Goal: Transaction & Acquisition: Purchase product/service

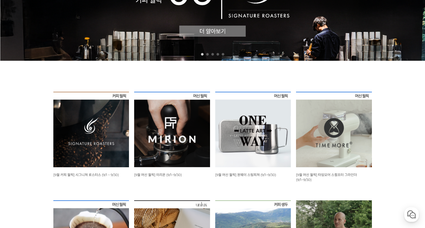
scroll to position [130, 0]
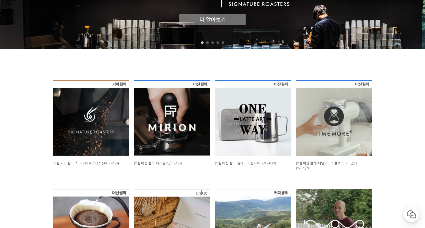
click at [120, 115] on img at bounding box center [91, 118] width 76 height 76
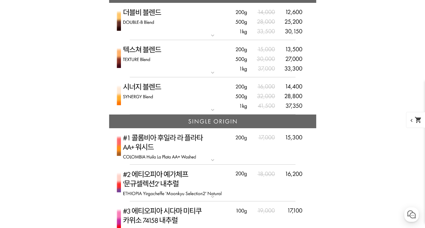
scroll to position [1323, 0]
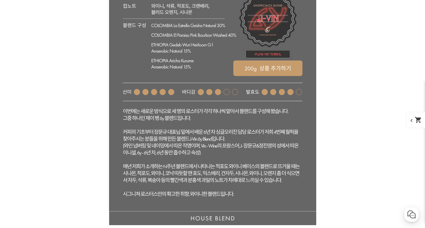
scroll to position [1354, 0]
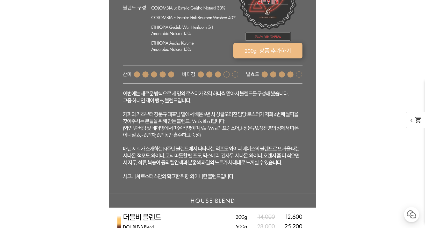
click at [258, 58] on rect at bounding box center [267, 51] width 69 height 16
select select "[9.8 오픈] 제이 뱅 6y - 자두 뱅쇼 (언스페셜티 블렌드)"
select select "200g"
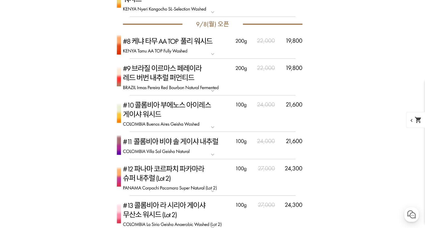
scroll to position [1939, 0]
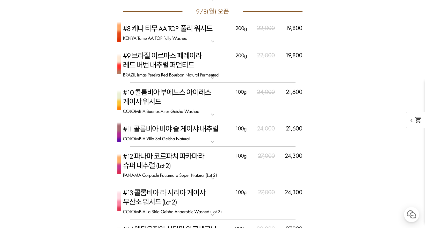
click at [209, 45] on mat-icon "expand_more" at bounding box center [212, 41] width 10 height 6
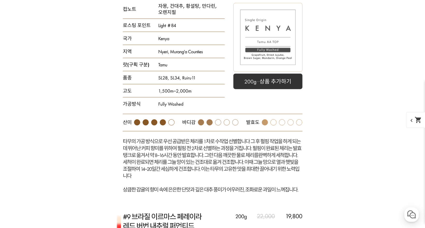
scroll to position [2036, 0]
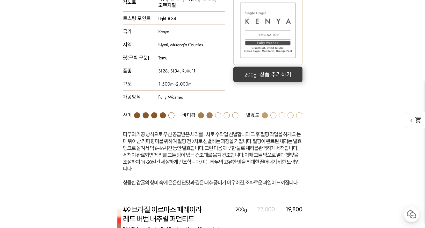
click at [259, 82] on rect at bounding box center [267, 75] width 69 height 16
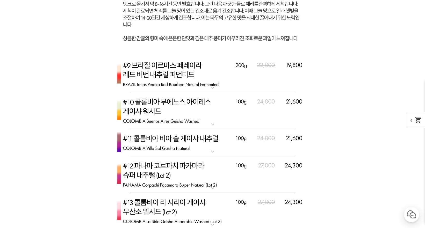
scroll to position [2202, 0]
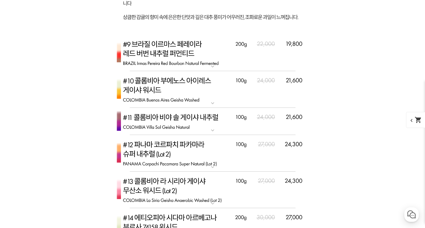
click at [184, 71] on img at bounding box center [212, 53] width 207 height 37
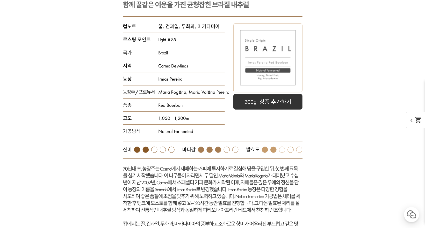
scroll to position [2303, 0]
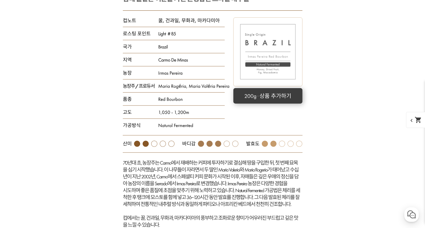
click at [256, 104] on rect at bounding box center [267, 96] width 69 height 16
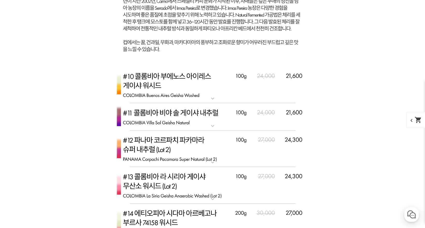
scroll to position [2487, 0]
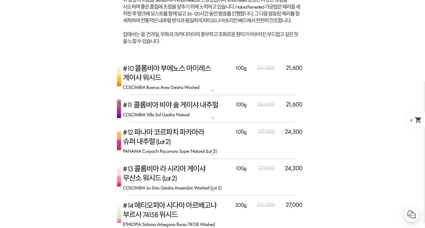
click at [195, 96] on img at bounding box center [212, 77] width 207 height 37
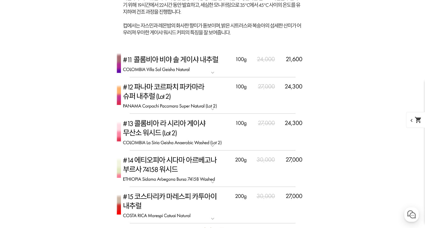
scroll to position [2777, 0]
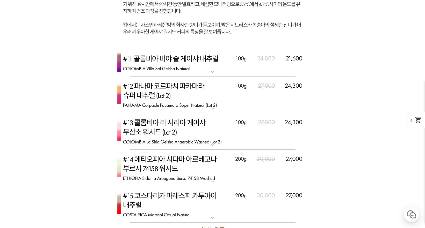
click at [168, 77] on img at bounding box center [212, 62] width 207 height 27
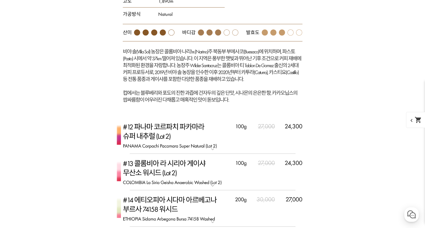
scroll to position [3002, 0]
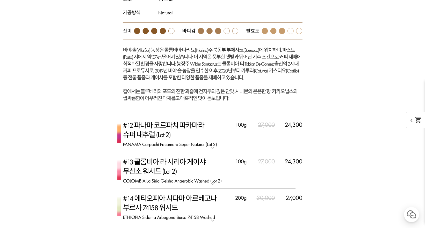
select select "[9.8 오픈] #11 콜롬비아 비야 솔 게이샤 내추럴"
select select "100g"
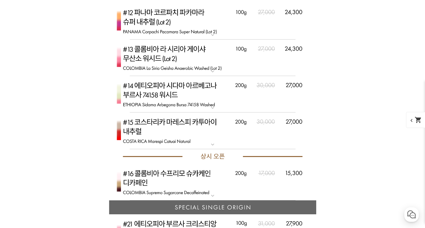
scroll to position [3117, 0]
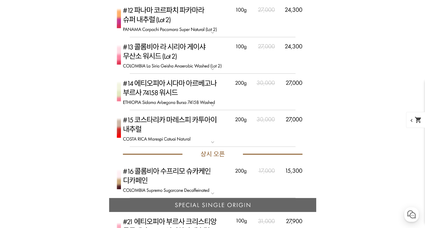
click at [217, 37] on img at bounding box center [212, 19] width 207 height 37
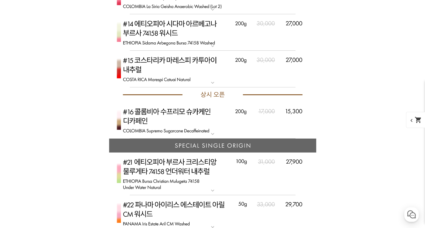
scroll to position [3532, 0]
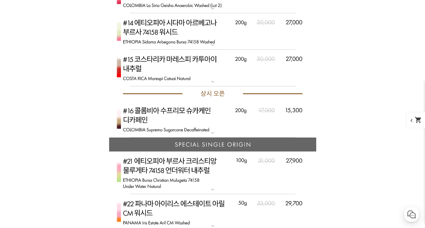
click at [213, 12] on mat-icon "expand_more" at bounding box center [212, 8] width 10 height 6
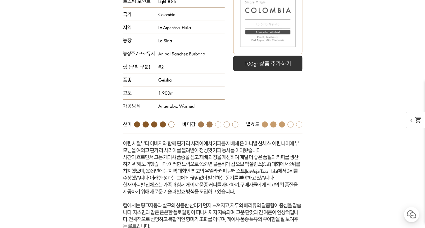
scroll to position [3610, 0]
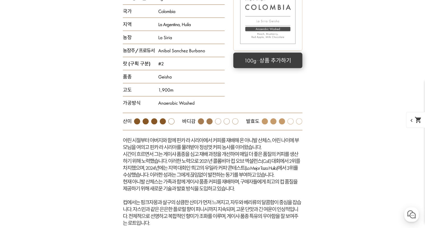
click at [262, 68] on rect at bounding box center [267, 61] width 69 height 16
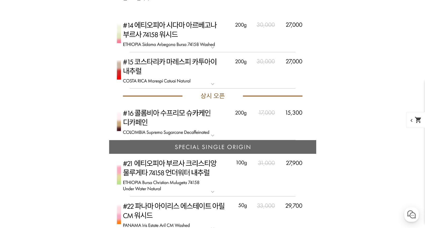
scroll to position [3844, 0]
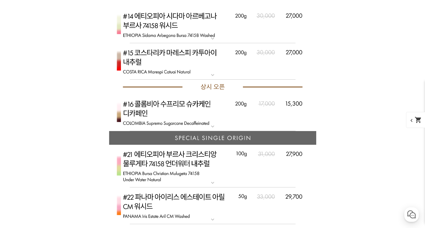
click at [216, 43] on img at bounding box center [212, 24] width 207 height 37
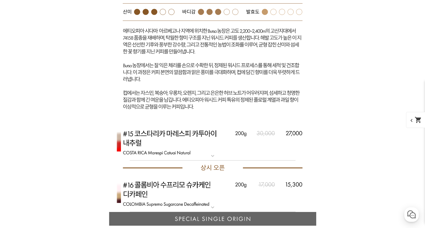
scroll to position [4048, 0]
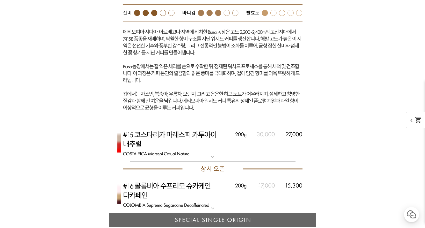
select select "[9.8 오픈] #14 [GEOGRAPHIC_DATA] 시다마 아르베고나 부르사 74158 [GEOGRAPHIC_DATA]"
select select "200g"
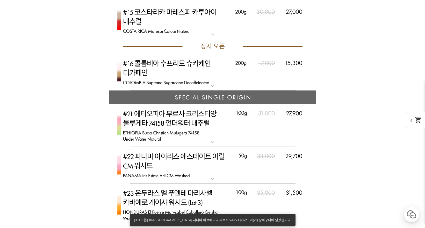
click at [232, 39] on img at bounding box center [212, 21] width 207 height 37
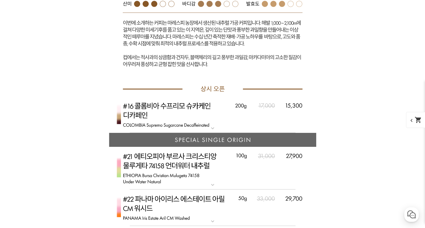
scroll to position [4386, 0]
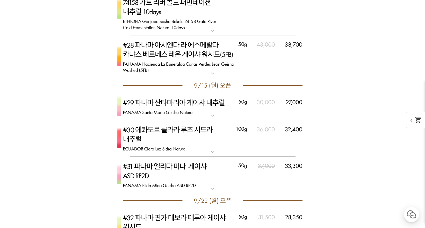
scroll to position [4901, 0]
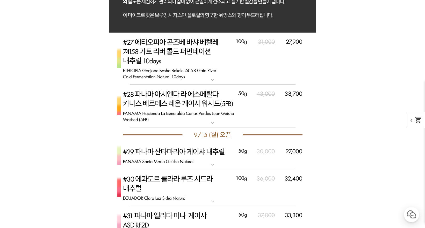
scroll to position [5115, 0]
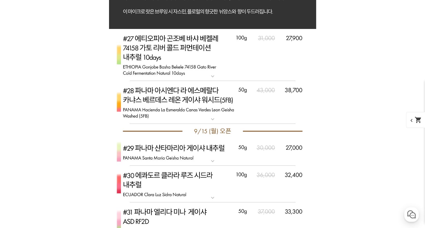
click at [254, 81] on img at bounding box center [212, 55] width 207 height 52
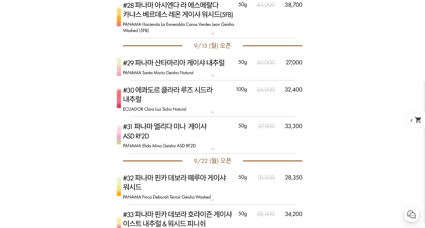
scroll to position [5551, 0]
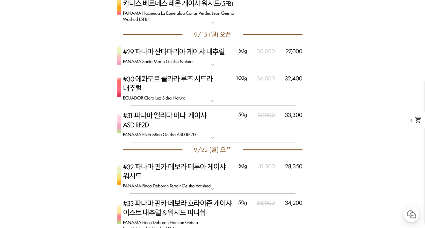
click at [212, 26] on mat-icon "expand_more" at bounding box center [212, 22] width 10 height 6
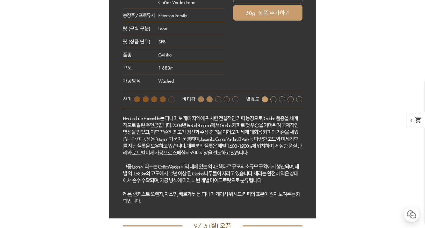
scroll to position [5688, 0]
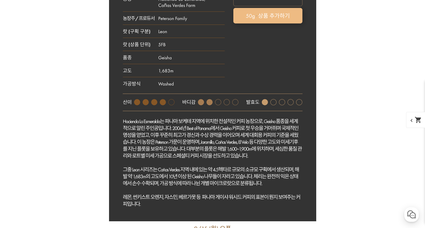
click at [256, 24] on rect at bounding box center [267, 16] width 69 height 16
select select "[9.8 오픈] #28 파나마 아시엔다 라 에스메랄다 카냐스 베르데스 레온 게이샤 워시드 (5FB)"
select select "50g"
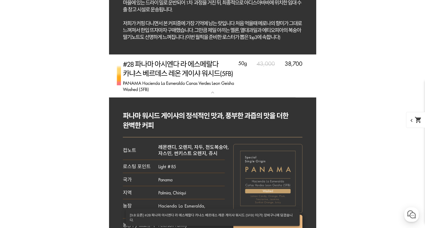
scroll to position [5471, 0]
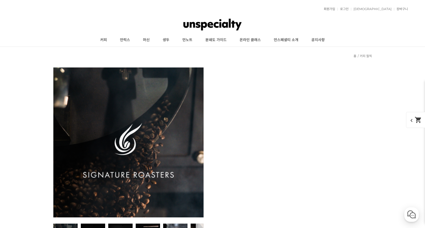
select select "[9.8 오픈] #28 파나마 아시엔다 라 에스메랄다 카냐스 베르데스 레온 게이샤 워시드 (5FB)"
select select "50g"
select select "[9.8 오픈] #28 파나마 아시엔다 라 에스메랄다 카냐스 베르데스 레온 게이샤 워시드 (5FB)"
select select "50g"
